Goal: Use online tool/utility: Utilize a website feature to perform a specific function

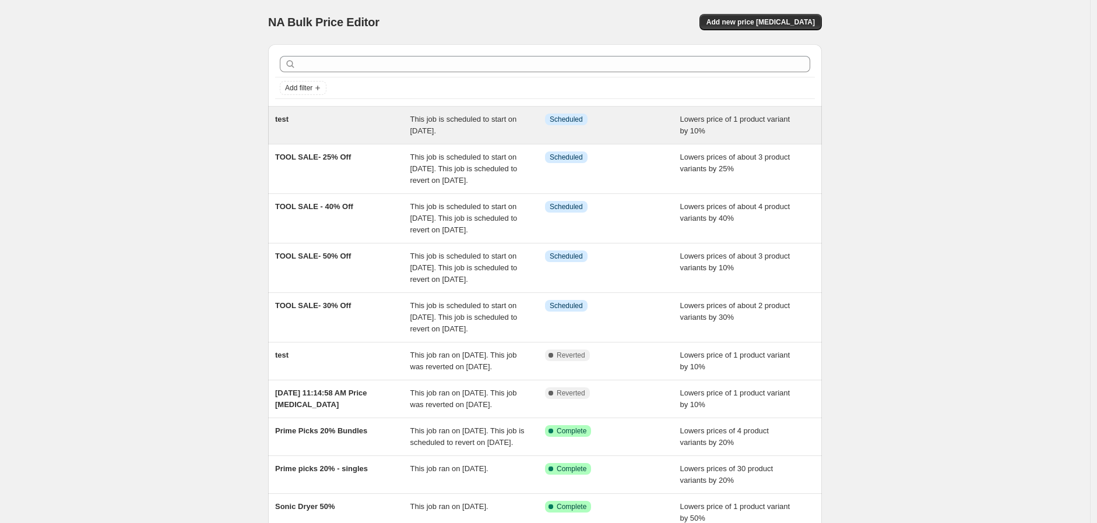
click at [344, 127] on div "test" at bounding box center [342, 125] width 135 height 23
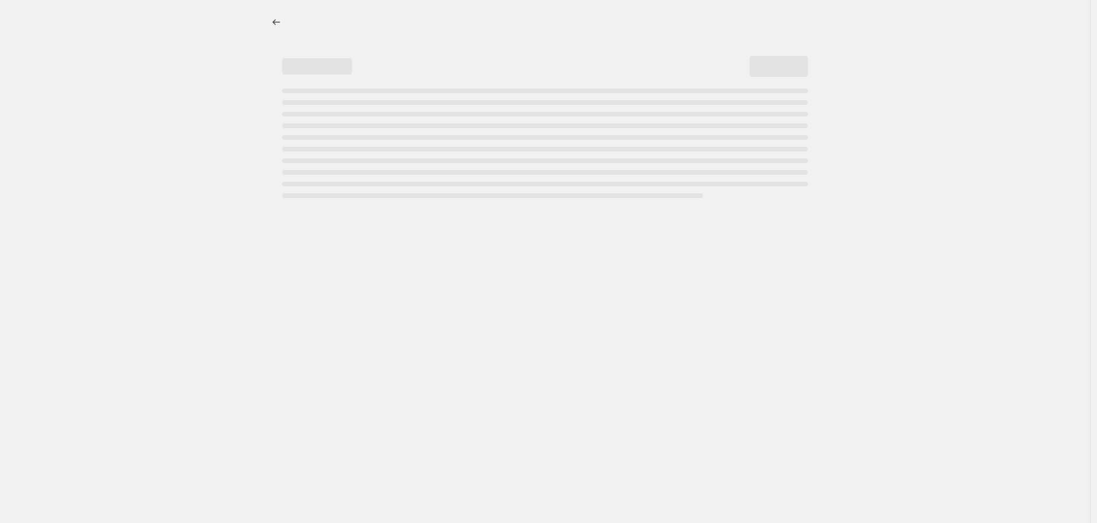
select select "percentage"
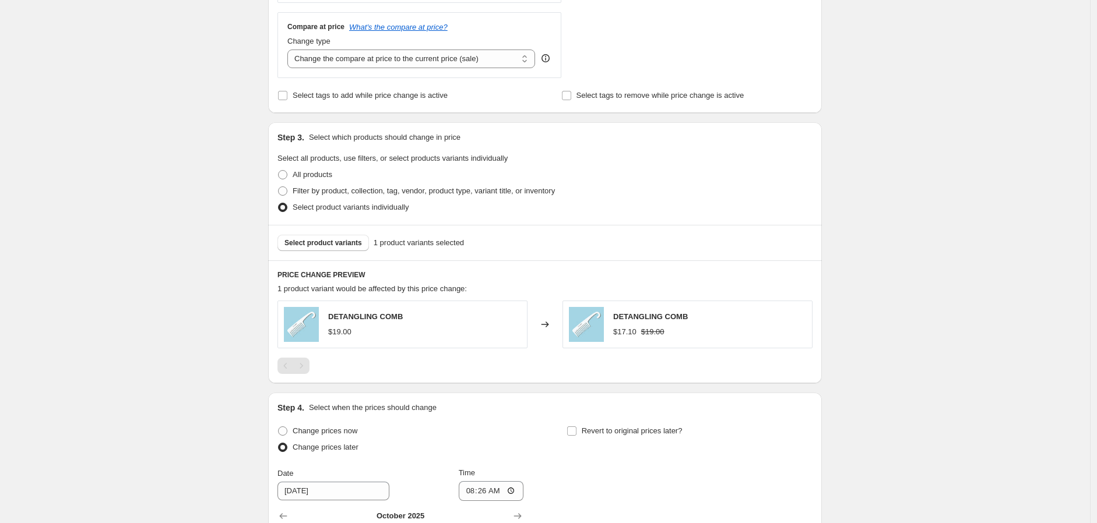
scroll to position [712, 0]
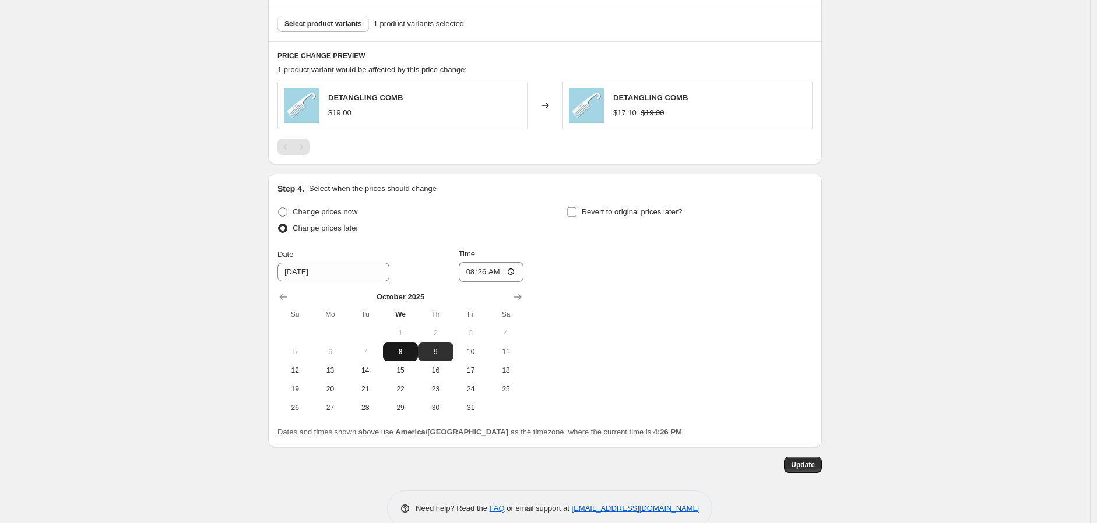
click at [407, 355] on span "8" at bounding box center [400, 351] width 26 height 9
type input "[DATE]"
click at [488, 269] on input "08:26" at bounding box center [491, 272] width 65 height 20
click at [482, 275] on input "08:26" at bounding box center [491, 272] width 65 height 20
type input "08:27"
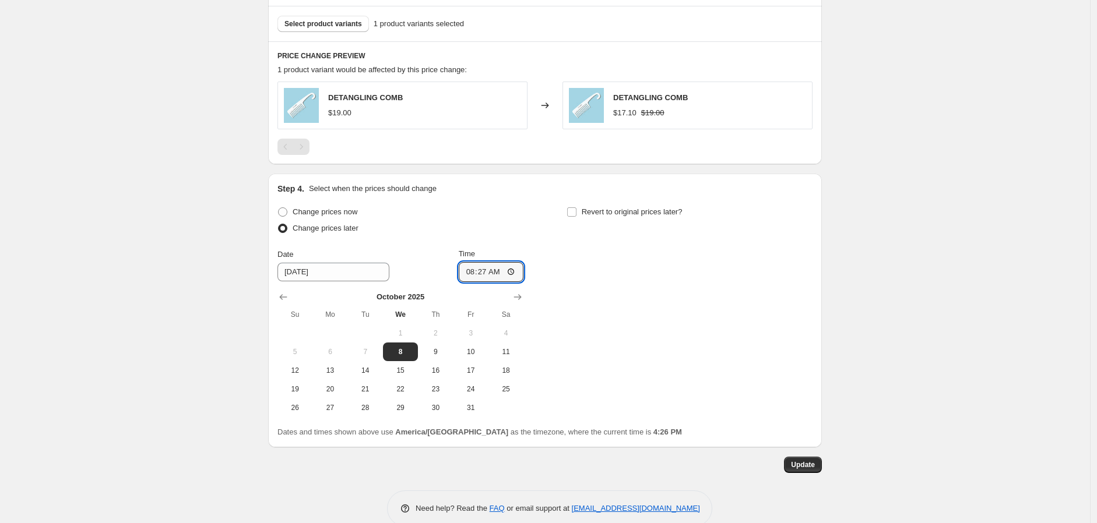
click at [590, 304] on div "Change prices now Change prices later Date [DATE] Time 08:[DATE] Mo Tu We Th Fr…" at bounding box center [544, 310] width 535 height 213
click at [811, 467] on span "Update" at bounding box center [803, 464] width 24 height 9
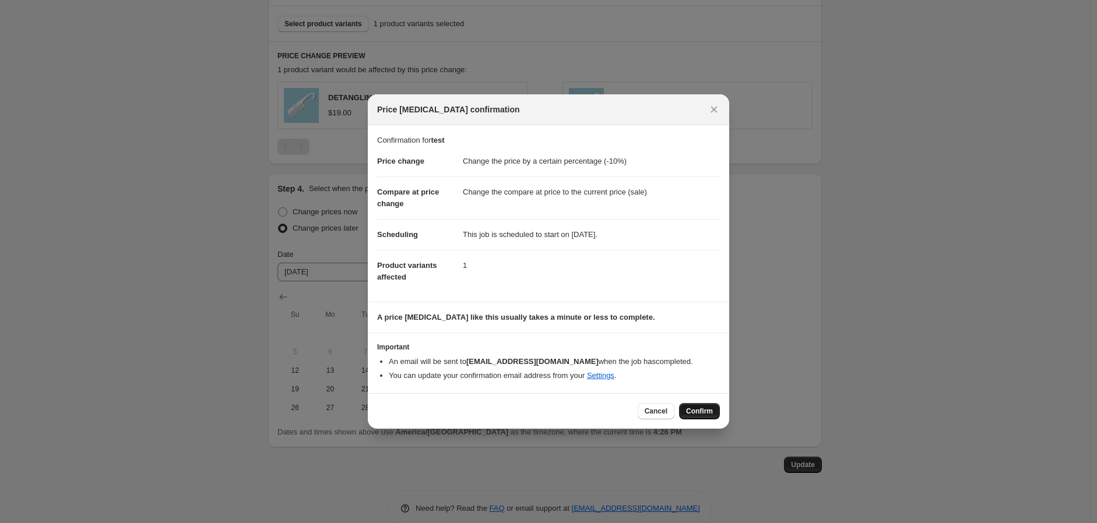
click at [699, 415] on span "Confirm" at bounding box center [699, 411] width 27 height 9
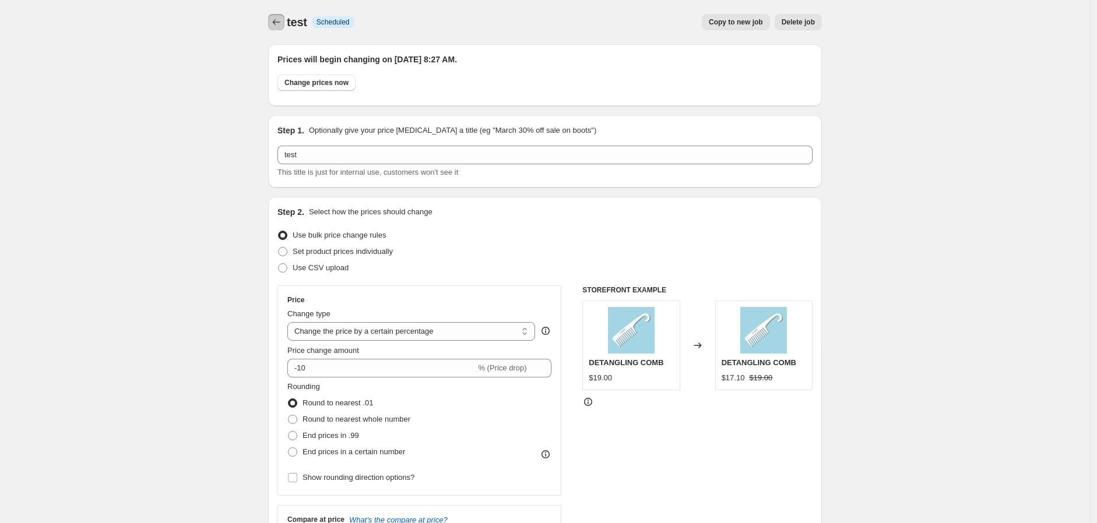
click at [278, 23] on icon "Price change jobs" at bounding box center [276, 22] width 12 height 12
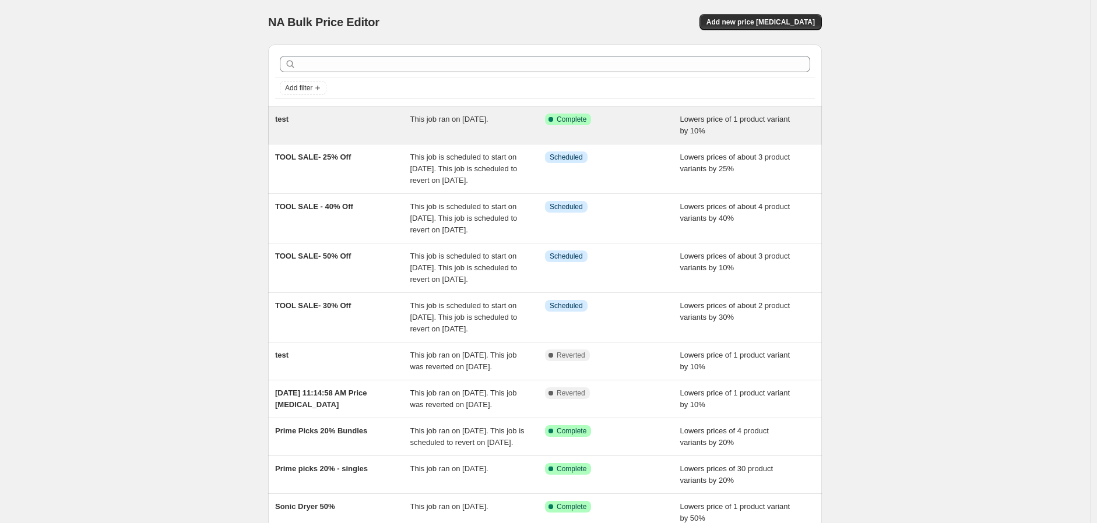
click at [381, 128] on div "test" at bounding box center [342, 125] width 135 height 23
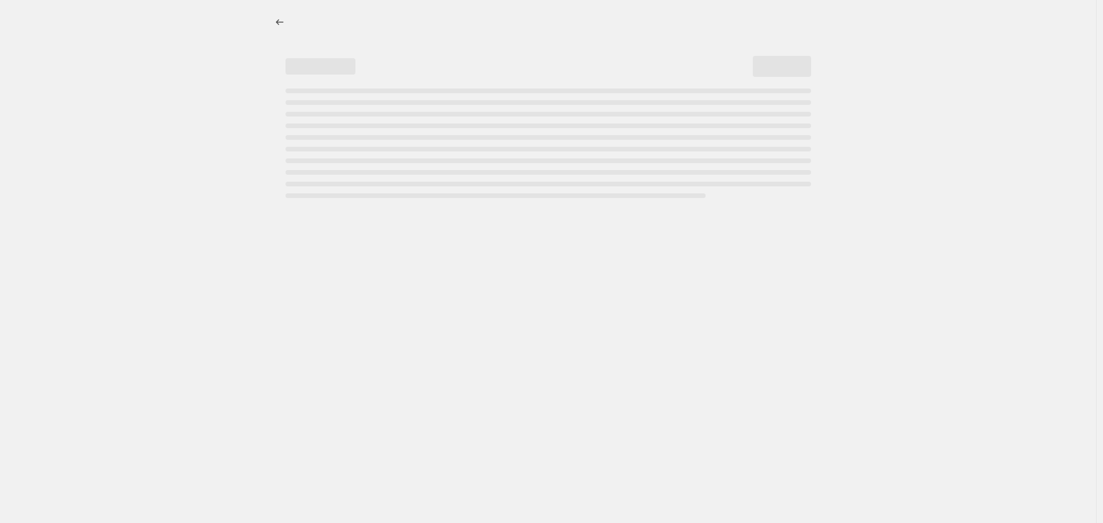
select select "percentage"
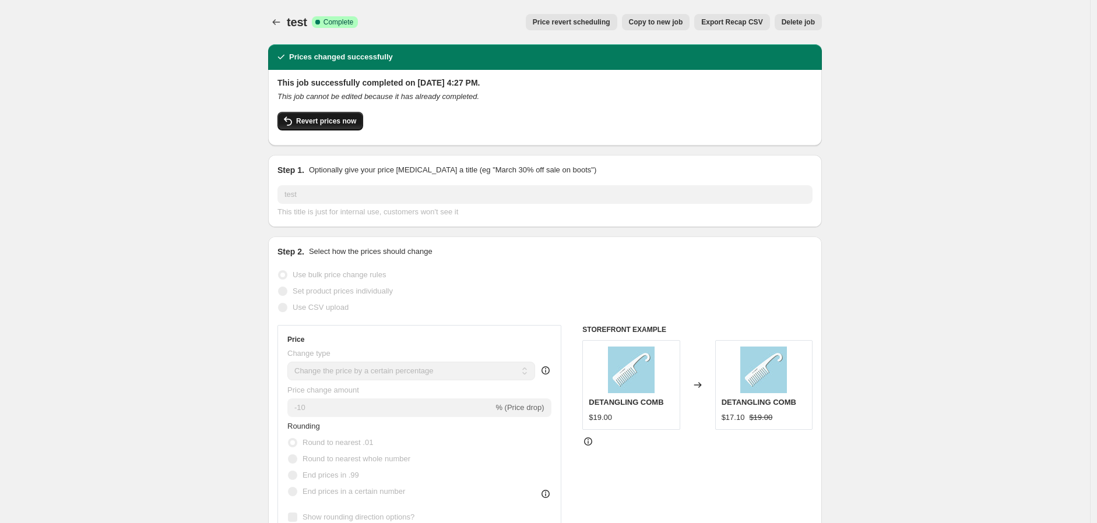
click at [322, 118] on span "Revert prices now" at bounding box center [326, 121] width 60 height 9
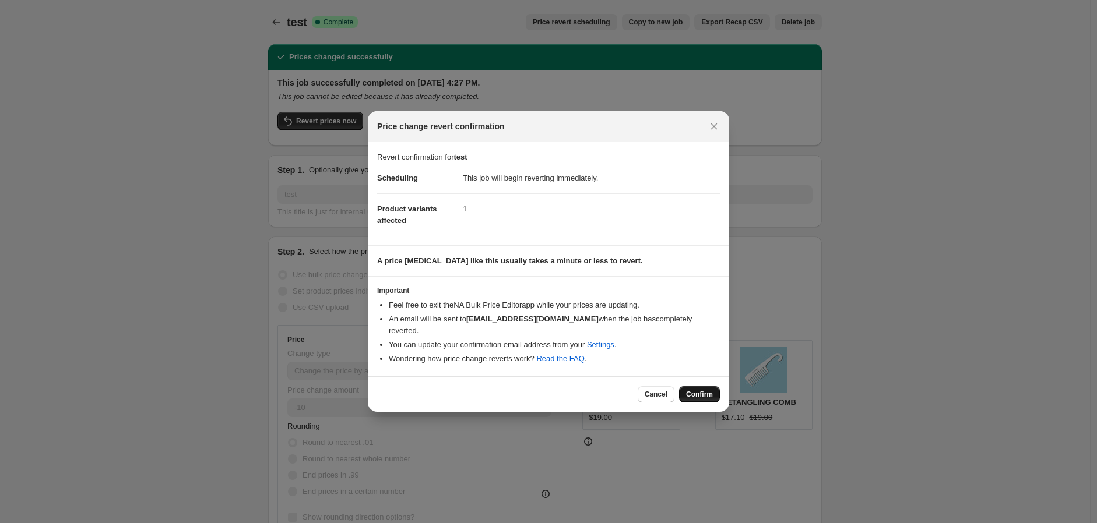
click at [692, 389] on button "Confirm" at bounding box center [699, 394] width 41 height 16
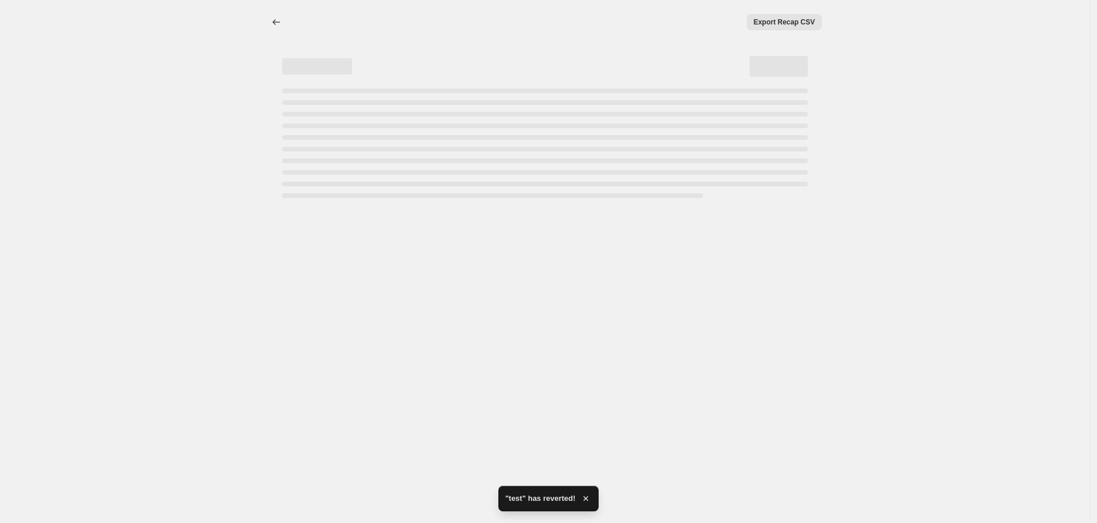
select select "percentage"
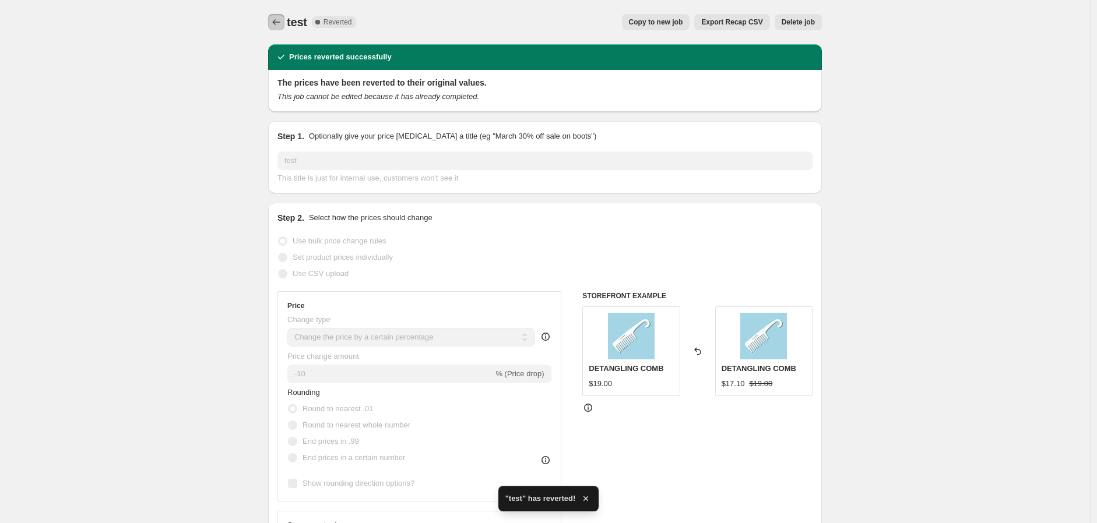
click at [272, 22] on button "Price change jobs" at bounding box center [276, 22] width 16 height 16
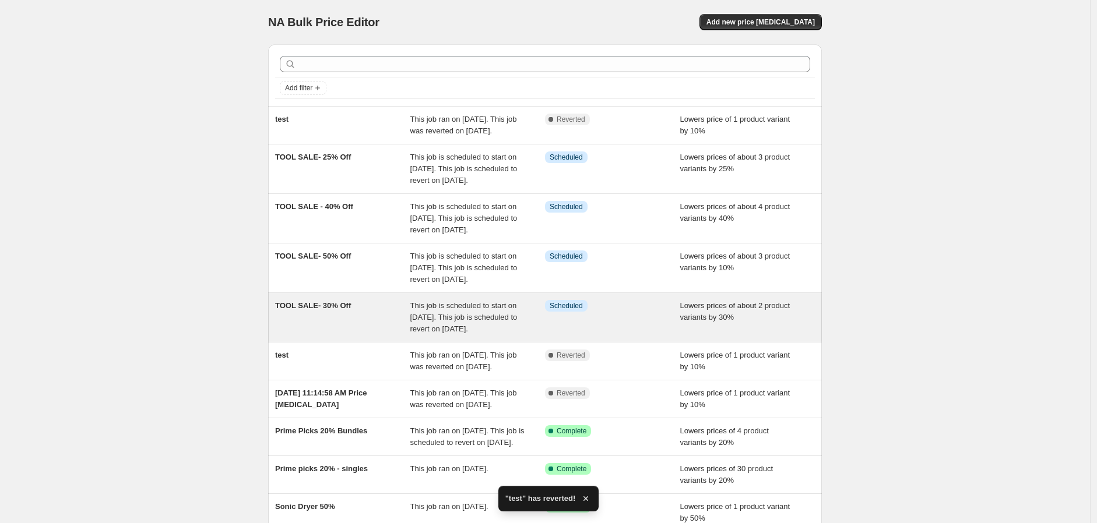
click at [352, 335] on div "TOOL SALE- 30% Off" at bounding box center [342, 317] width 135 height 35
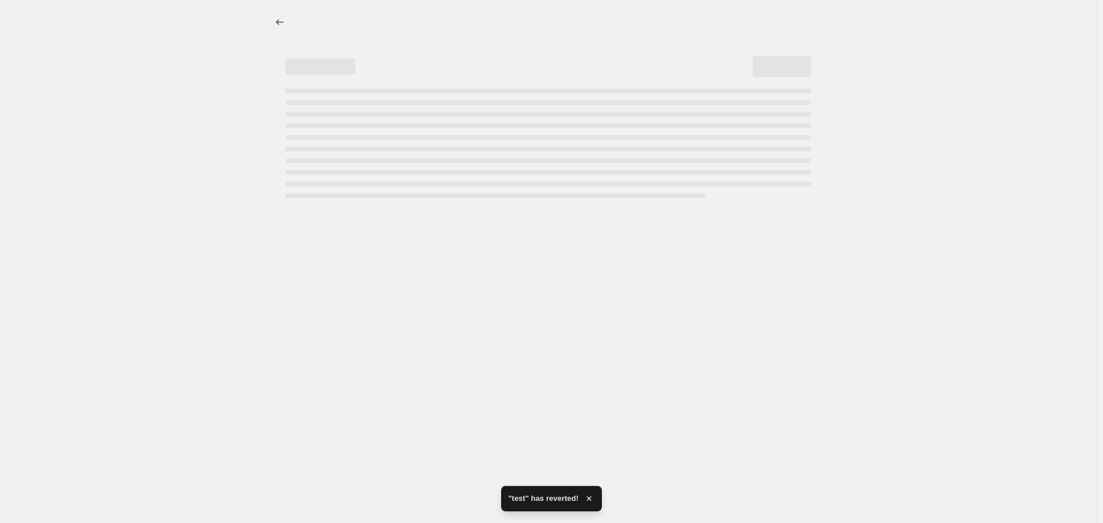
select select "percentage"
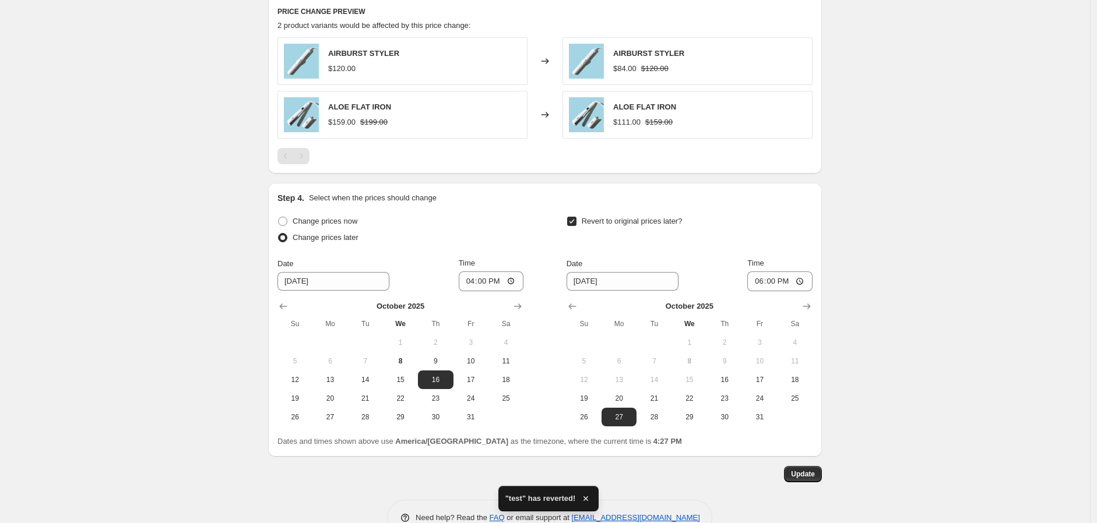
scroll to position [787, 0]
